Goal: Task Accomplishment & Management: Use online tool/utility

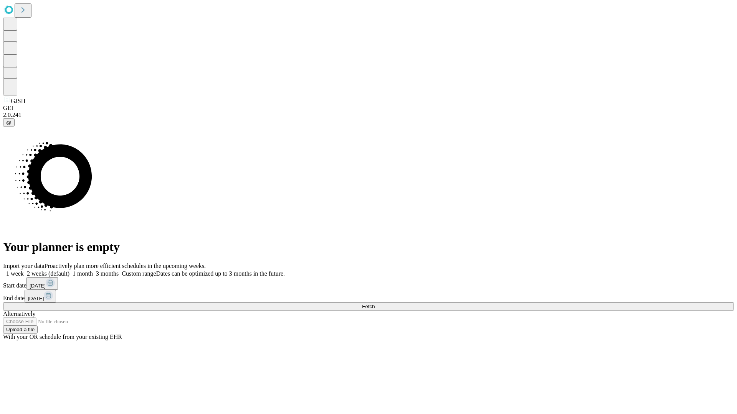
click at [374, 304] on span "Fetch" at bounding box center [368, 307] width 13 height 6
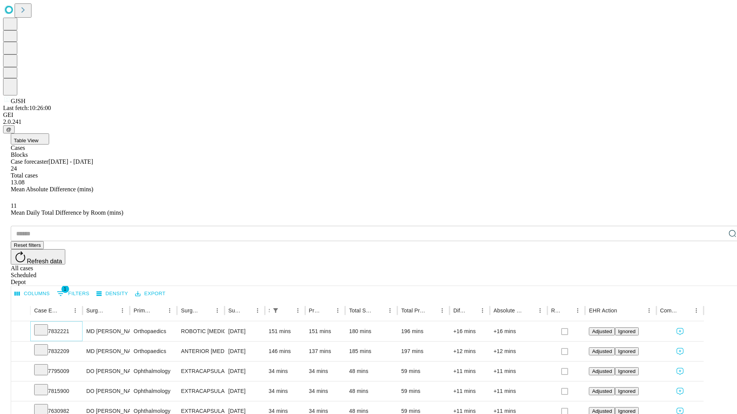
click at [45, 326] on icon at bounding box center [41, 330] width 8 height 8
